Goal: Information Seeking & Learning: Learn about a topic

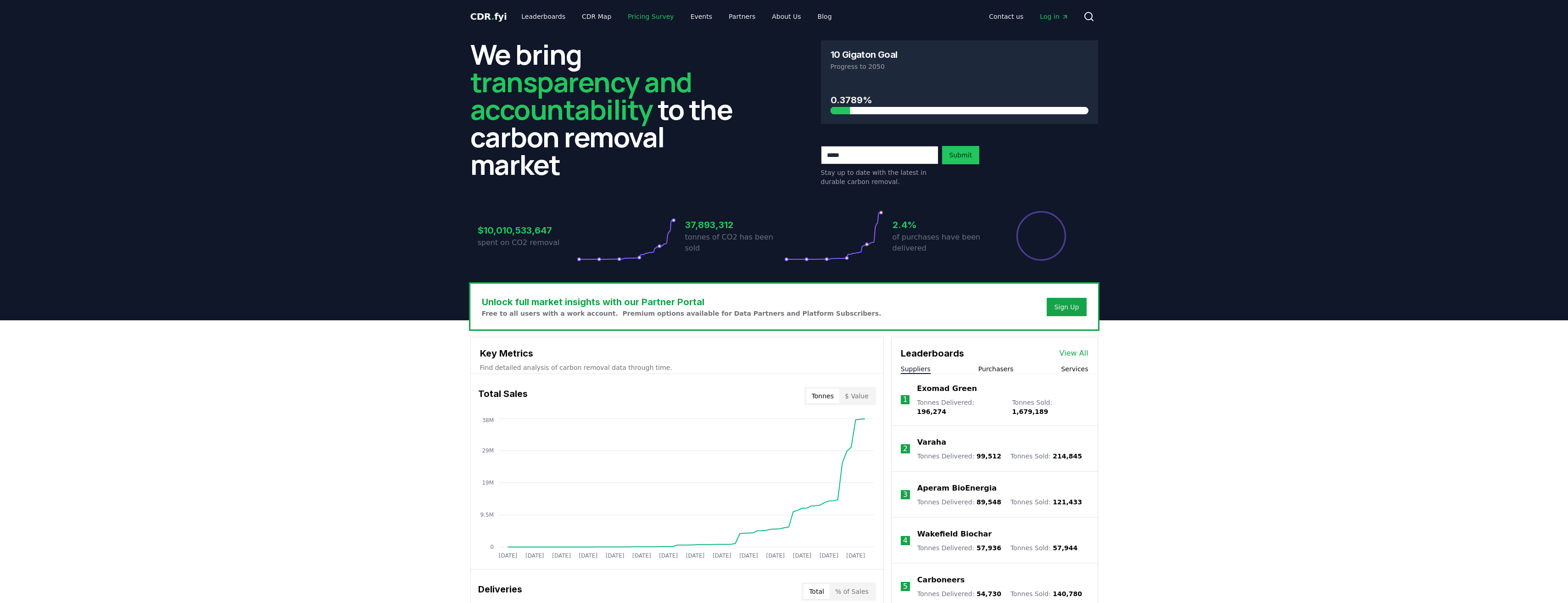
click at [642, 14] on link "Pricing Survey" at bounding box center [651, 16] width 61 height 16
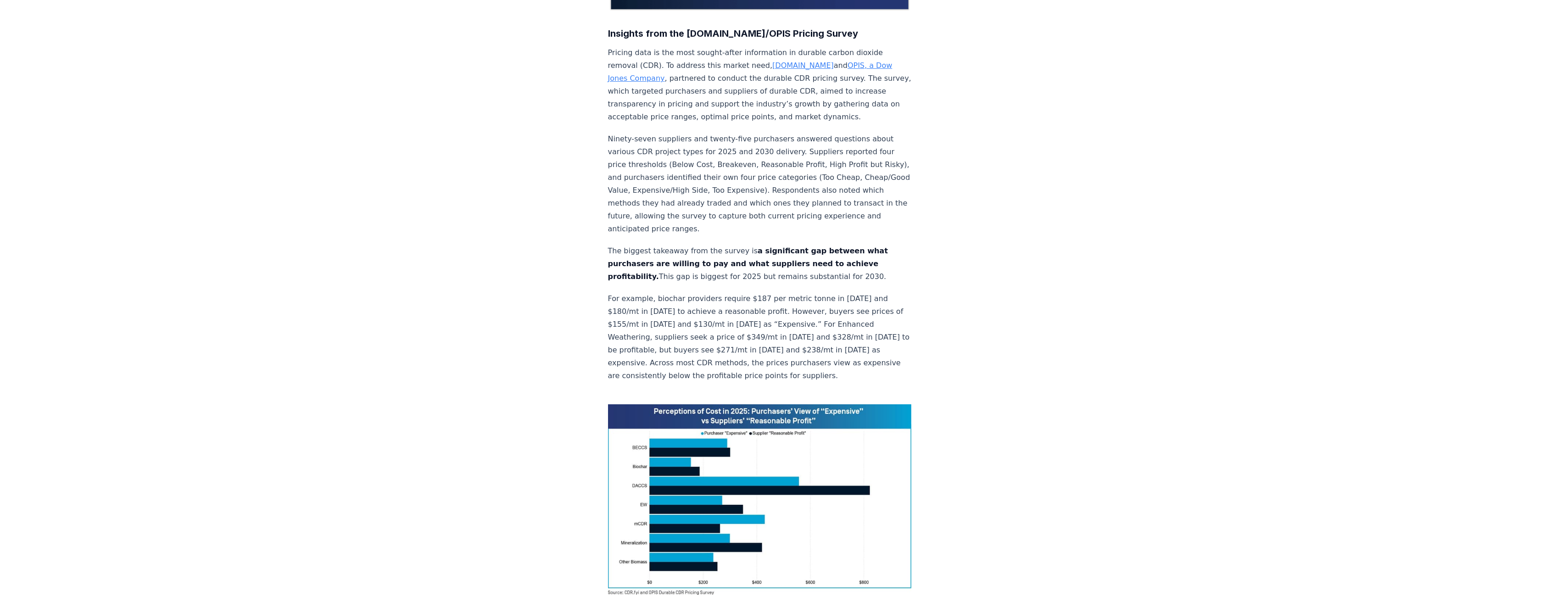
scroll to position [321, 0]
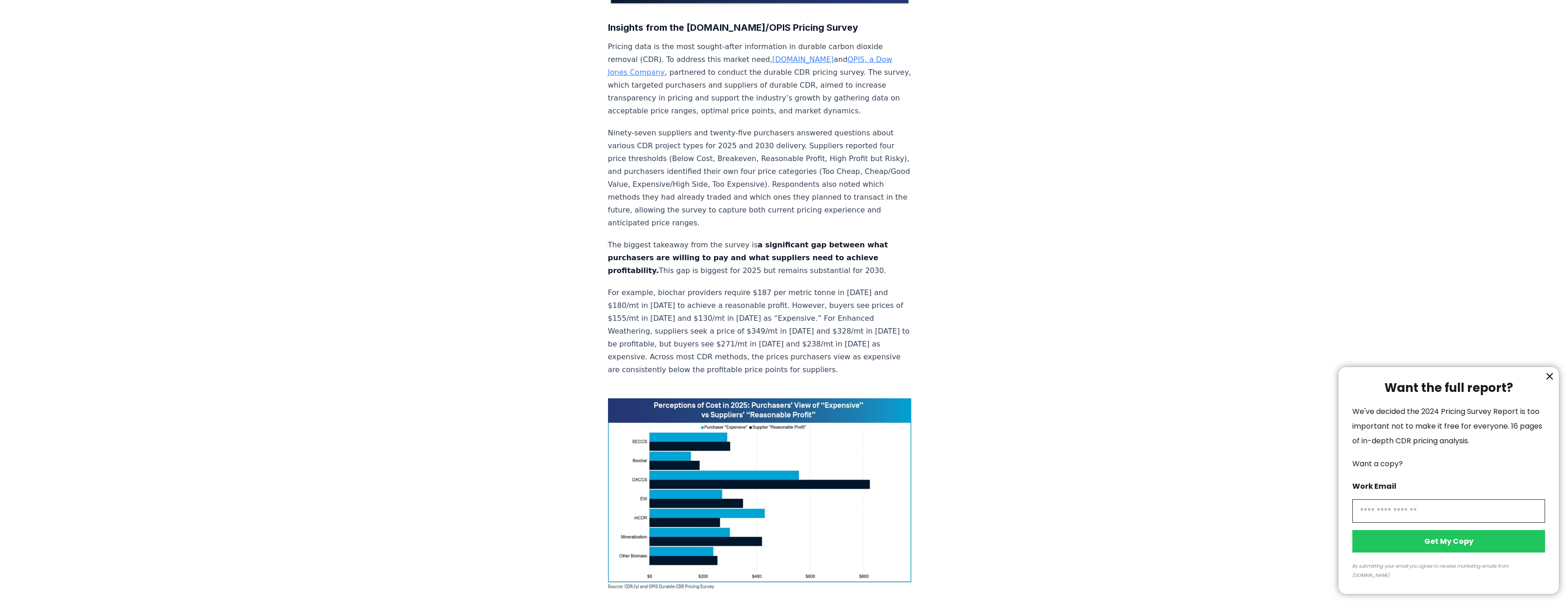
drag, startPoint x: 603, startPoint y: 258, endPoint x: 767, endPoint y: 296, distance: 168.3
click at [767, 296] on div at bounding box center [784, 301] width 1568 height 603
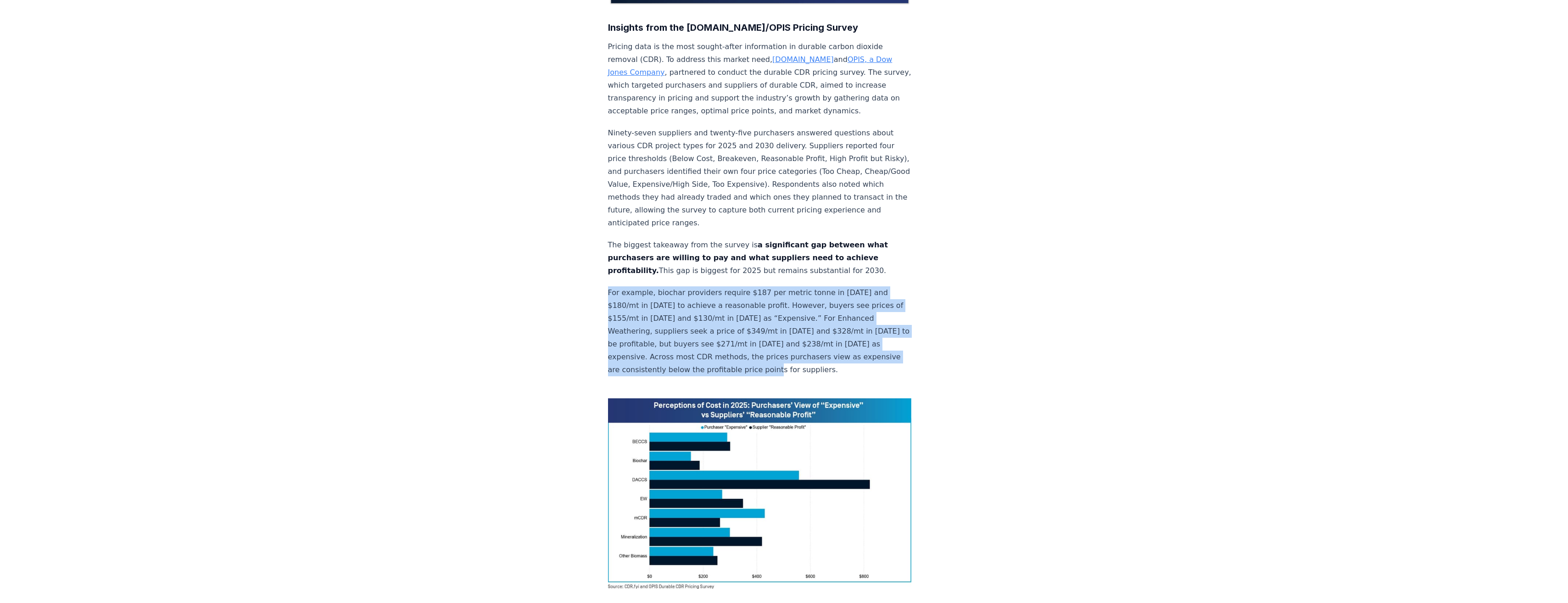
drag, startPoint x: 822, startPoint y: 341, endPoint x: 598, endPoint y: 260, distance: 238.2
drag, startPoint x: 598, startPoint y: 260, endPoint x: 649, endPoint y: 274, distance: 52.9
copy p "For example, biochar providers require $187 per metric tonne in 2025 and $180/m…"
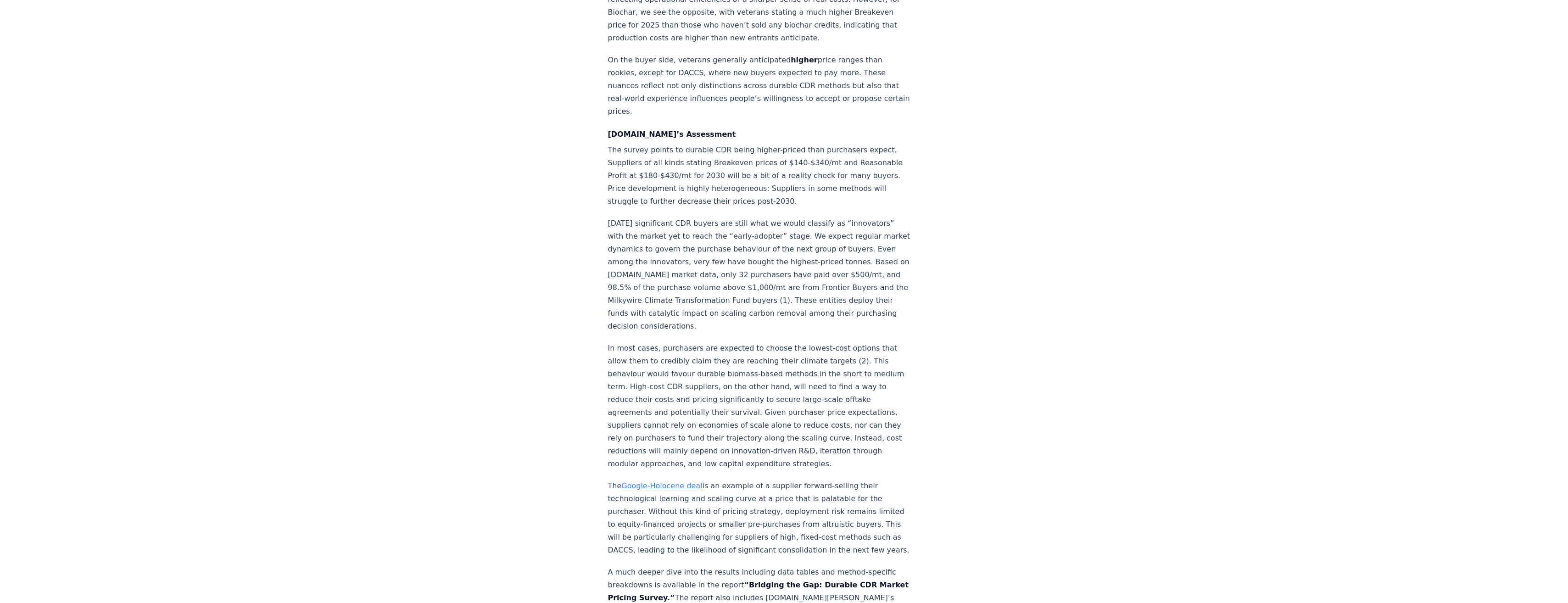
scroll to position [1238, 0]
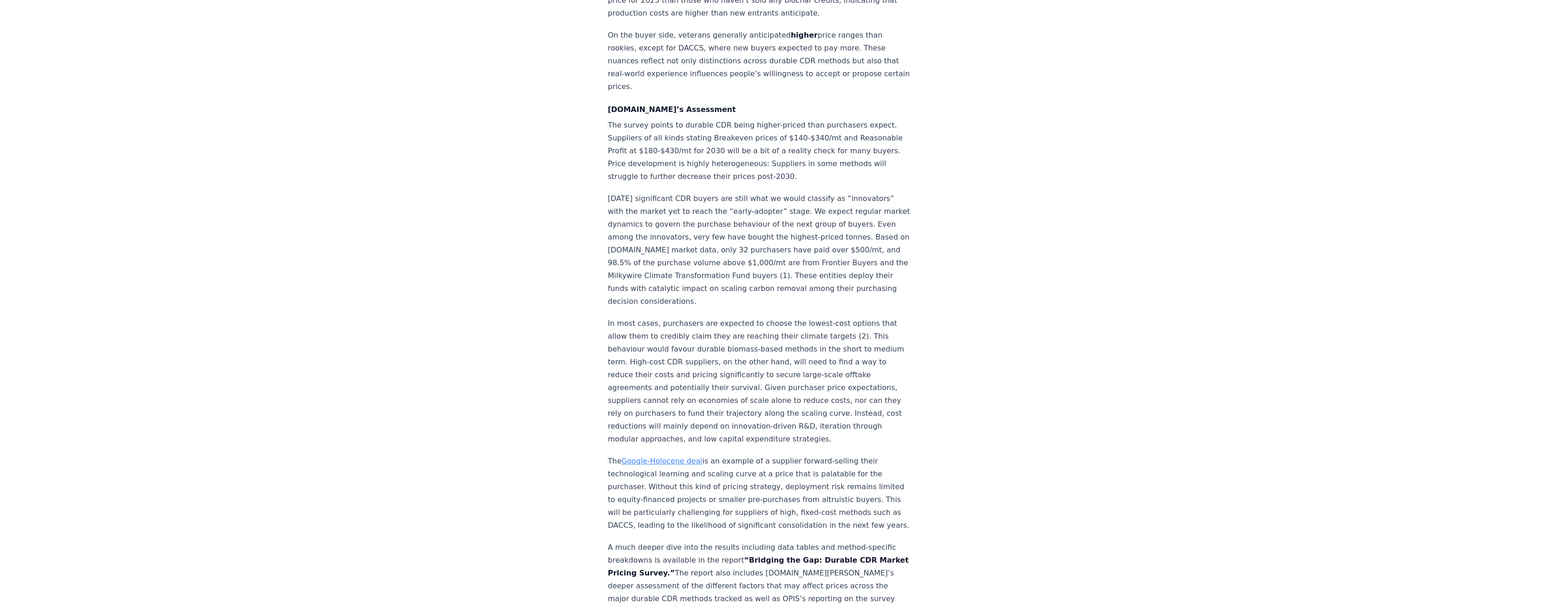
click at [672, 456] on link "Google-Holocene deal" at bounding box center [662, 461] width 81 height 9
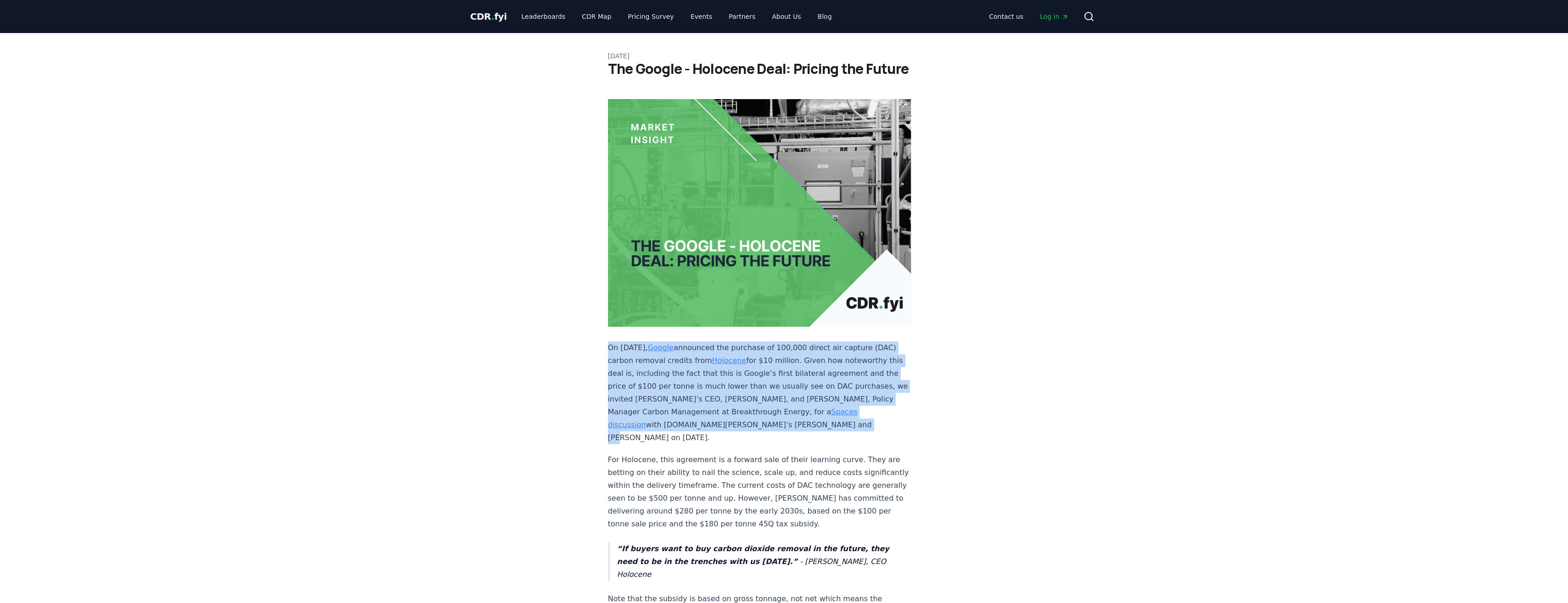
drag, startPoint x: 607, startPoint y: 318, endPoint x: 863, endPoint y: 394, distance: 267.0
drag, startPoint x: 849, startPoint y: 392, endPoint x: 806, endPoint y: 372, distance: 47.4
copy p "On [DATE], Google announced the purchase of 100,000 direct air capture (DAC) ca…"
